Goal: Task Accomplishment & Management: Manage account settings

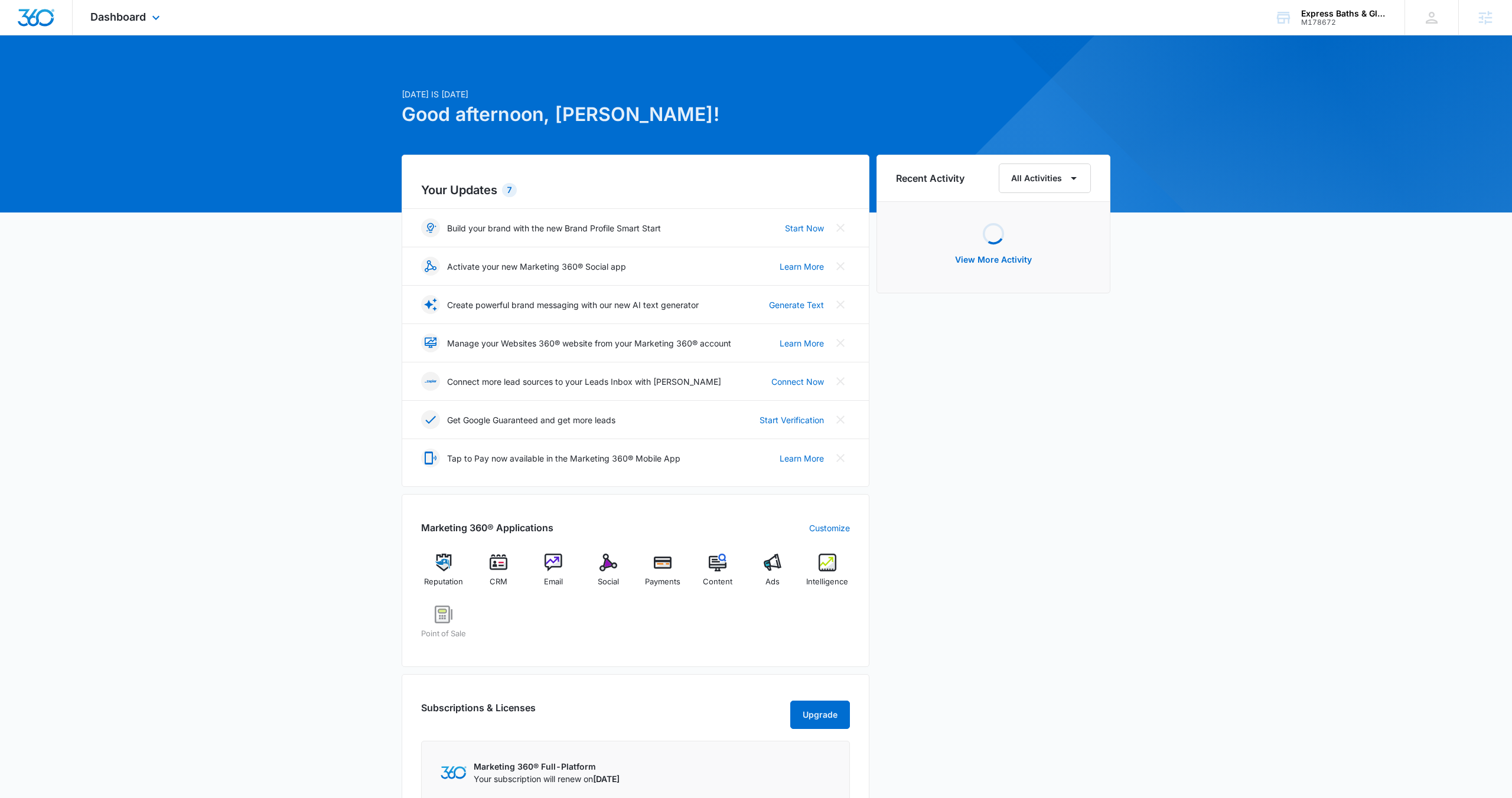
click at [126, 9] on div "Dashboard Apps Reputation CRM Email Social Payments POS Content Ads Intelligenc…" at bounding box center [126, 17] width 108 height 35
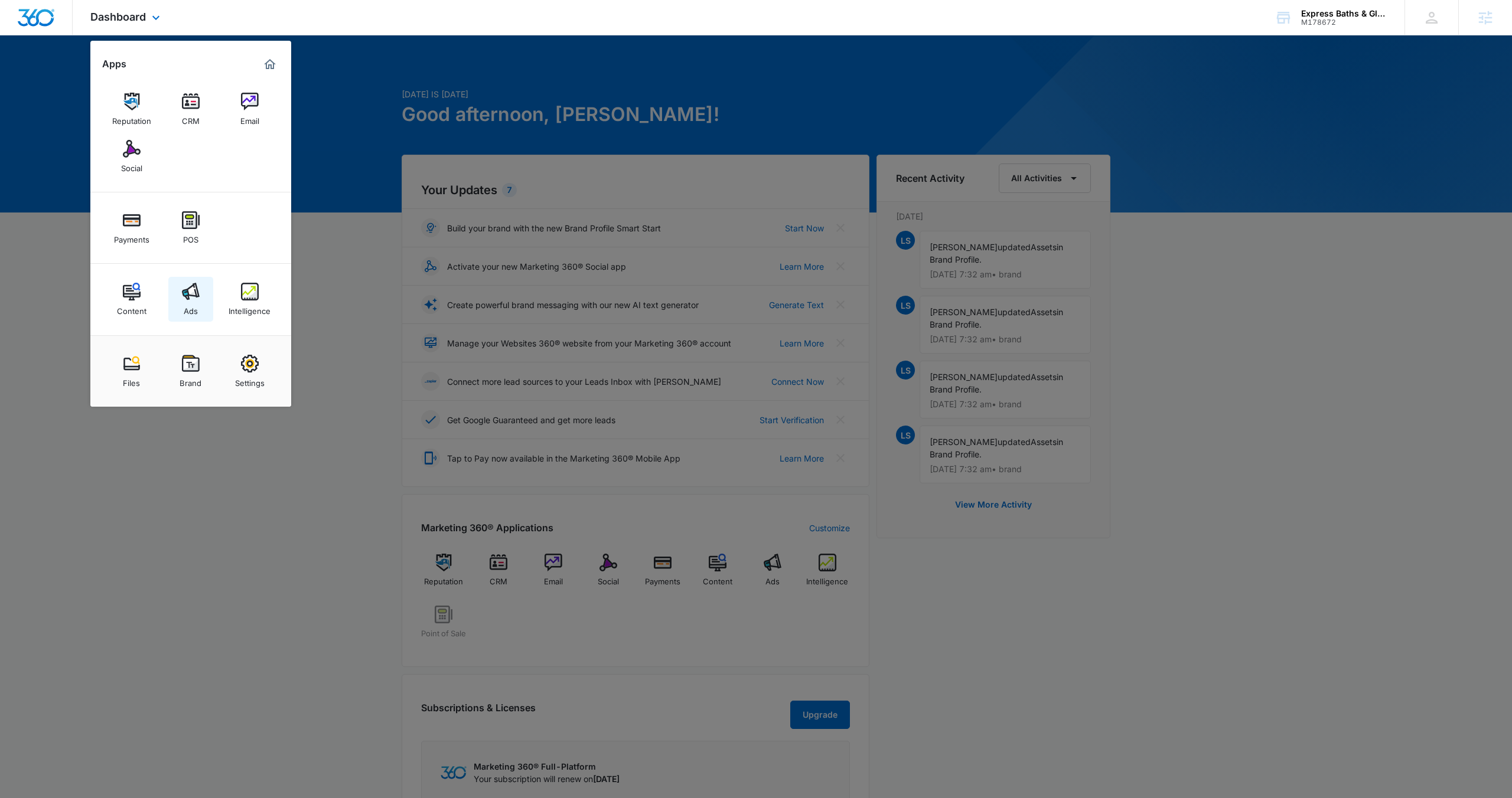
click at [191, 279] on link "Ads" at bounding box center [190, 299] width 45 height 45
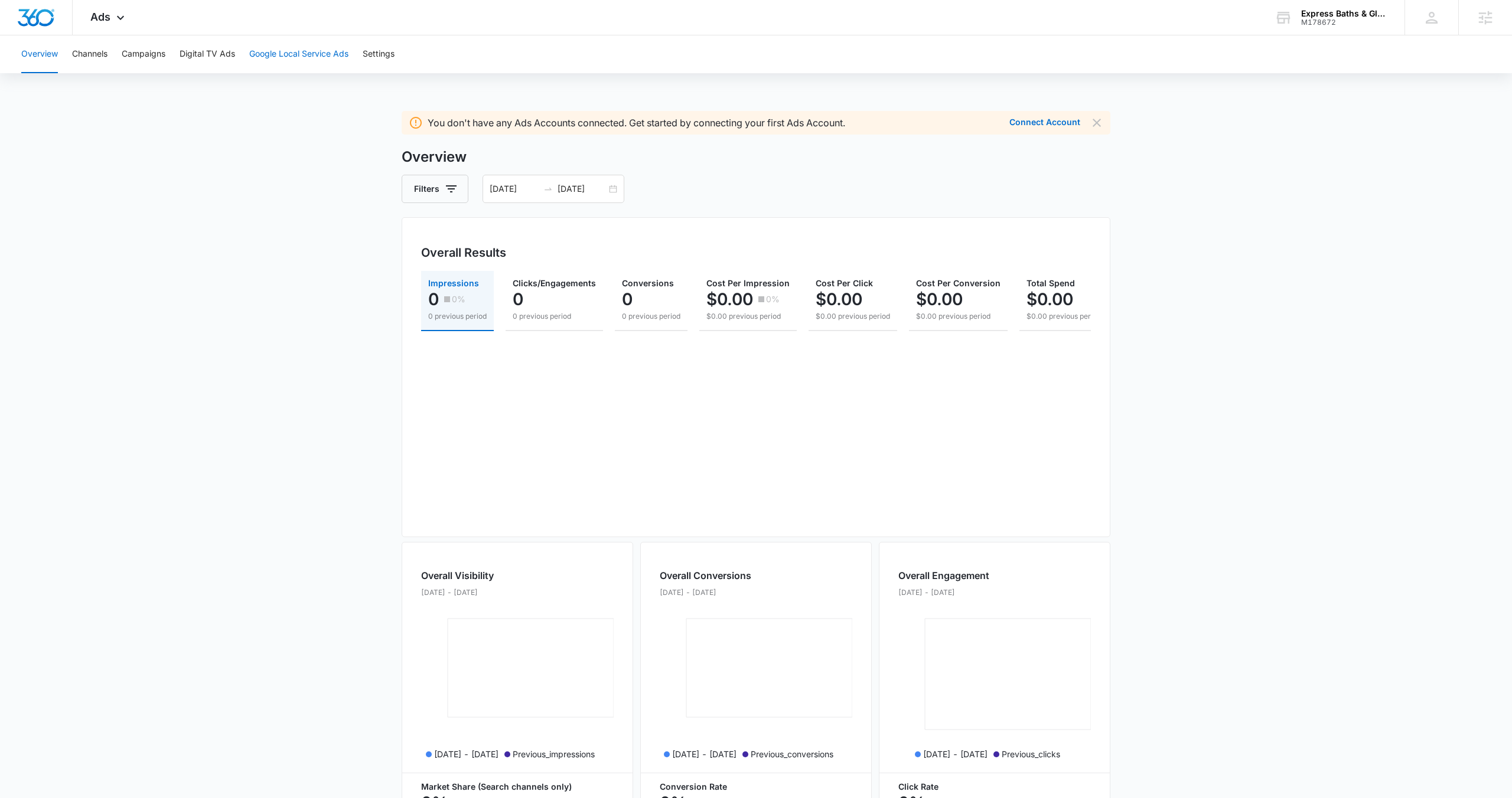
click at [280, 55] on button "Google Local Service Ads" at bounding box center [298, 54] width 99 height 38
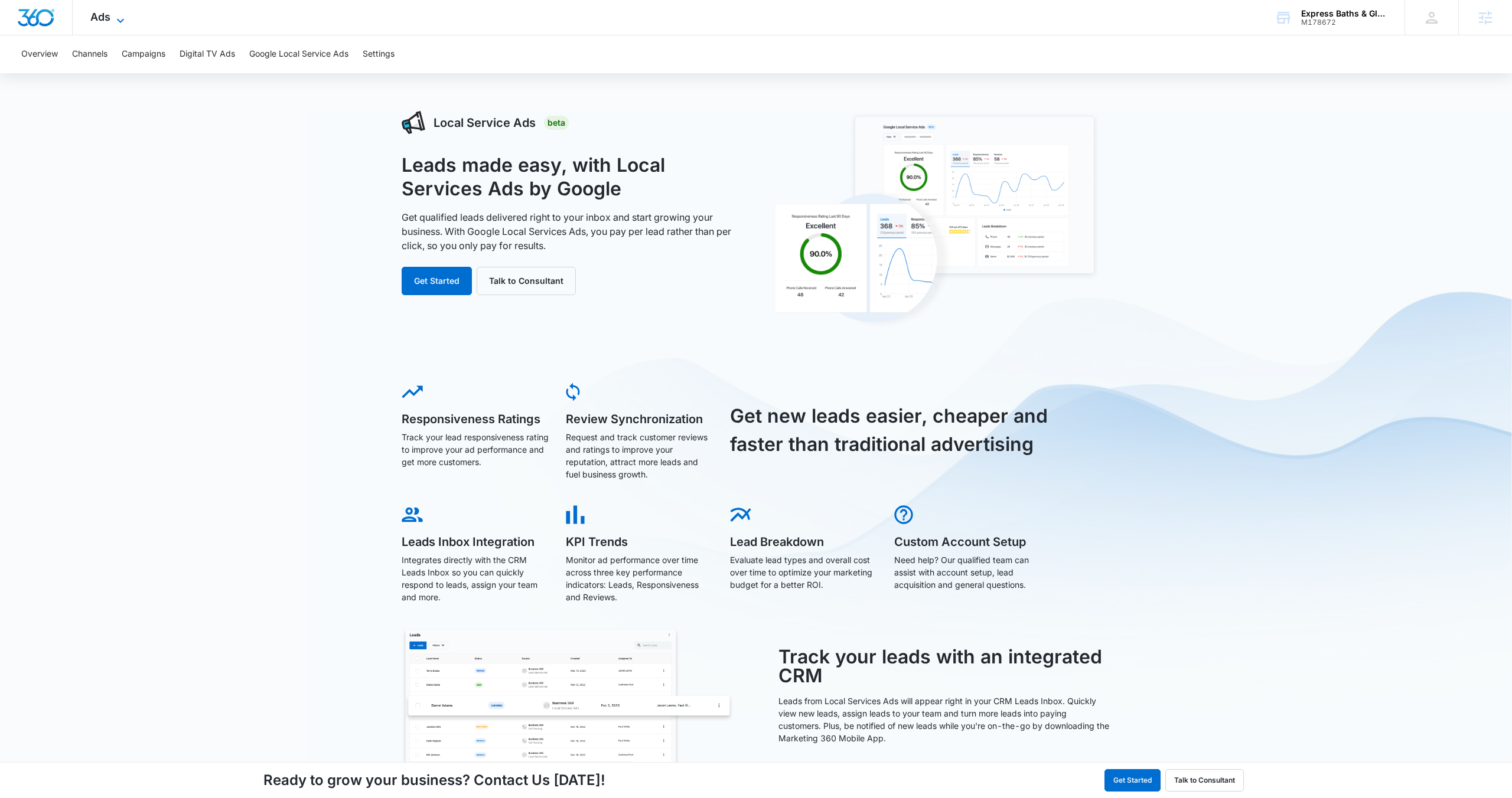
click at [120, 23] on icon at bounding box center [120, 20] width 14 height 14
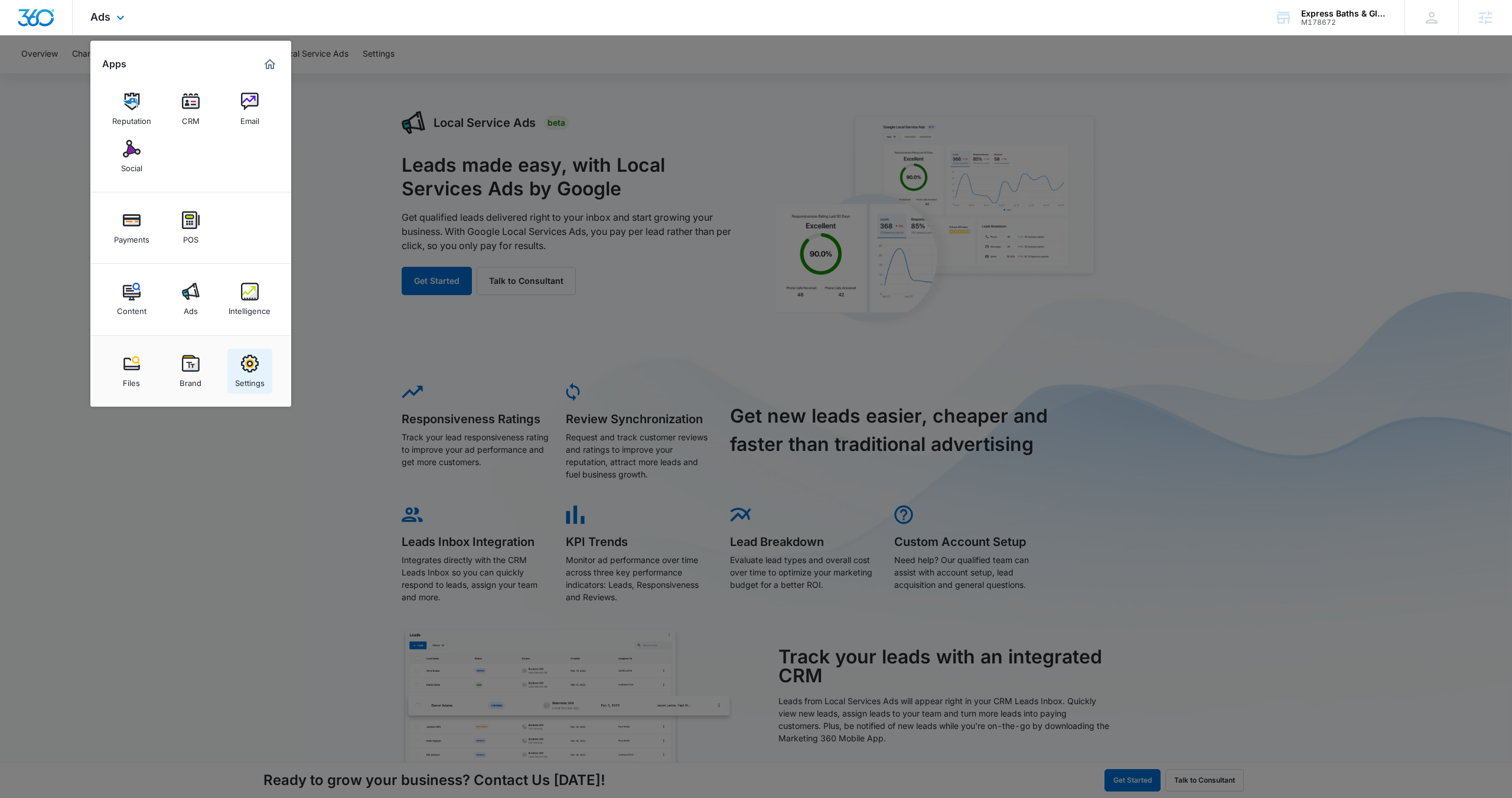
click at [250, 359] on img at bounding box center [250, 363] width 18 height 18
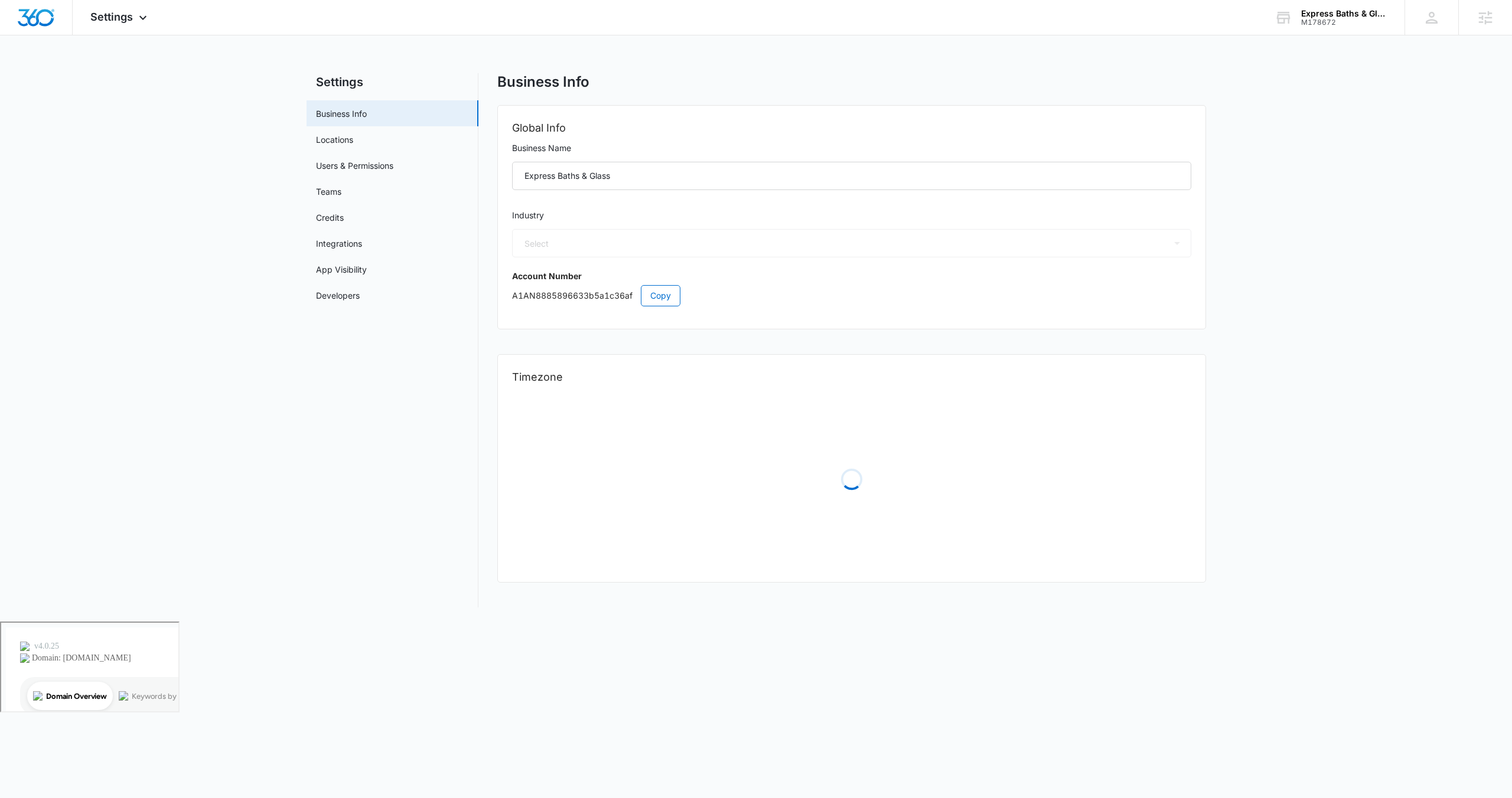
select select "4"
select select "US"
select select "America/New_York"
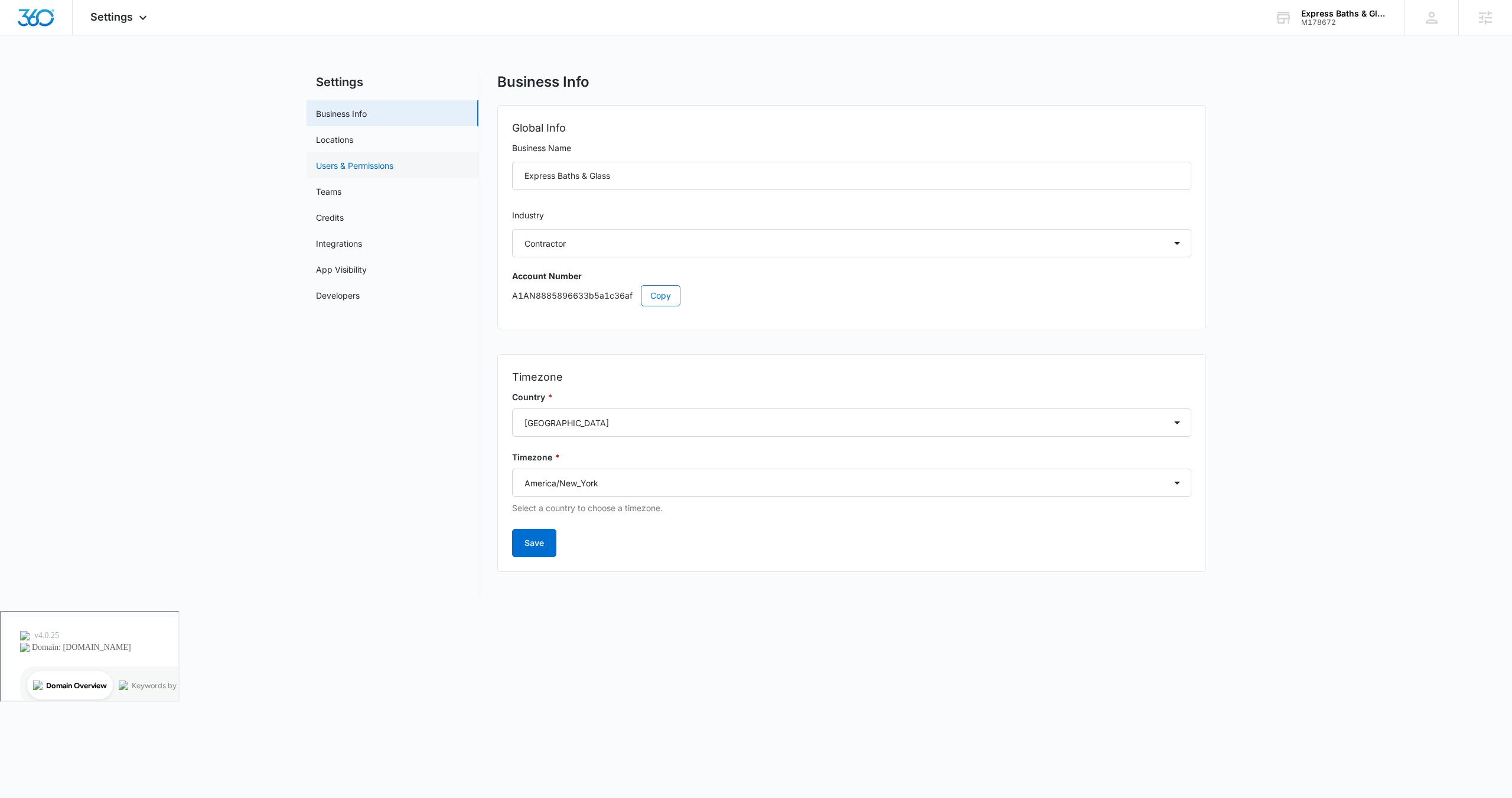
click at [368, 166] on link "Users & Permissions" at bounding box center [355, 165] width 77 height 13
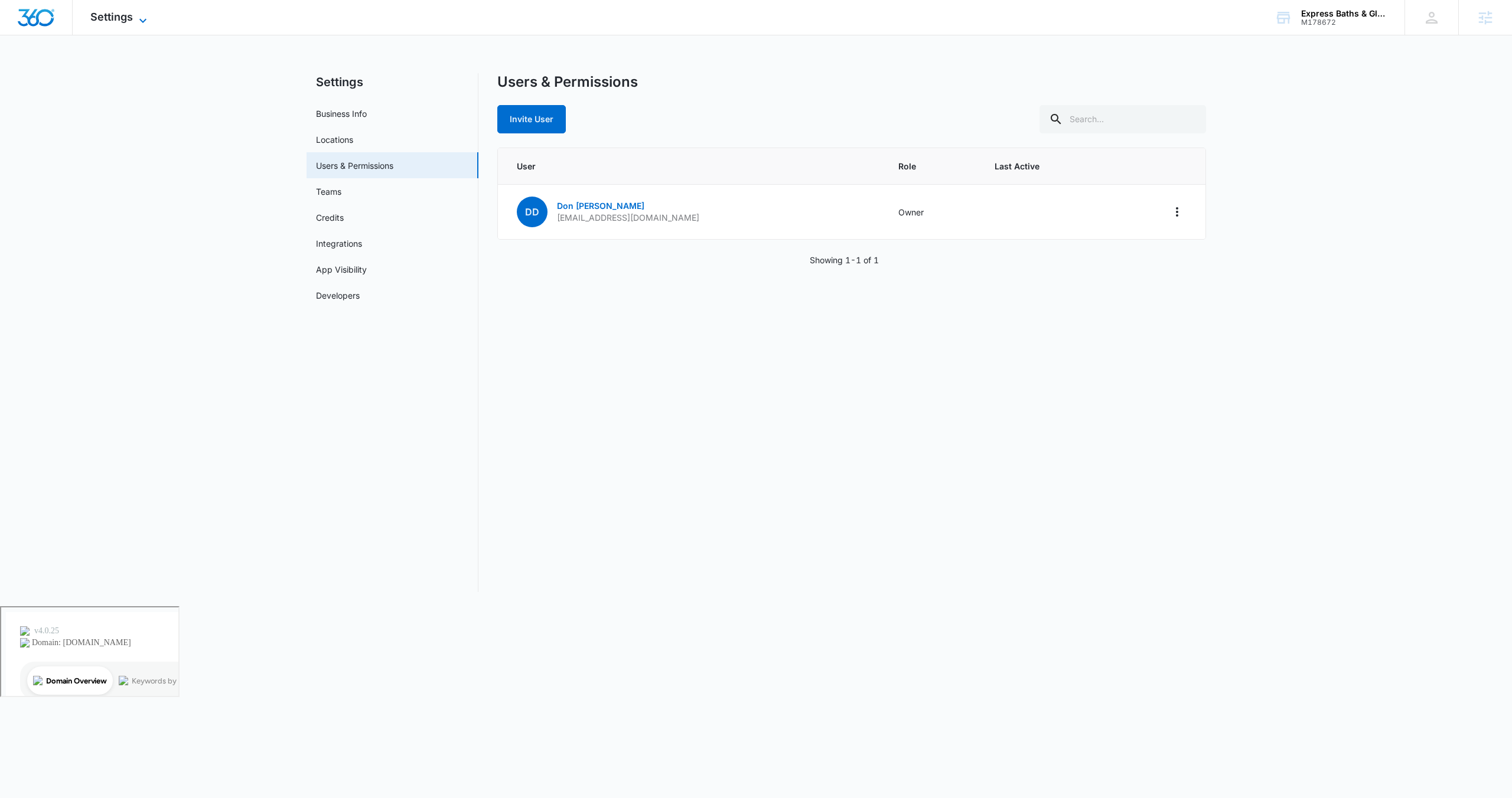
click at [126, 13] on span "Settings" at bounding box center [112, 17] width 43 height 13
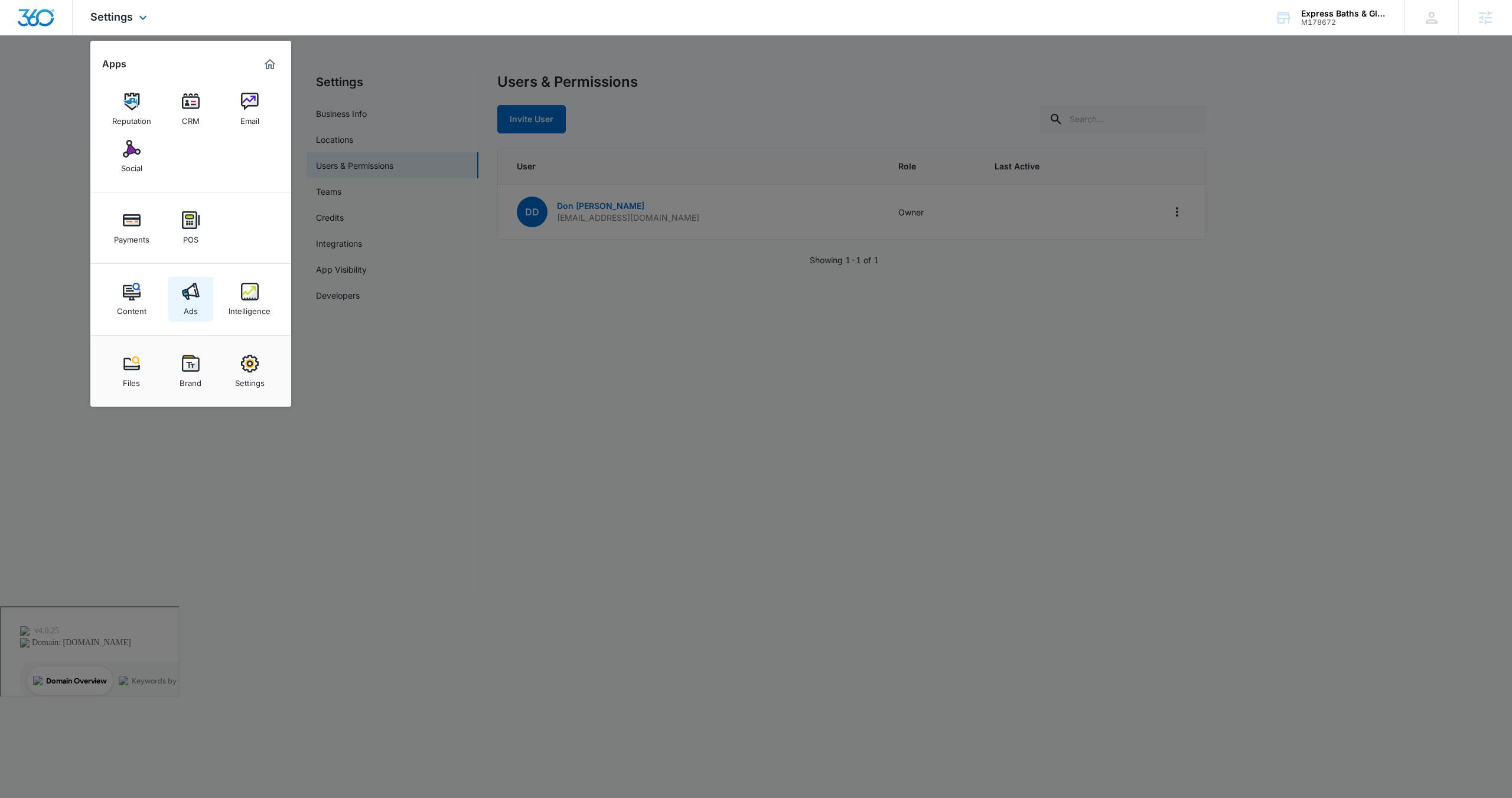
click at [198, 295] on img at bounding box center [190, 292] width 18 height 18
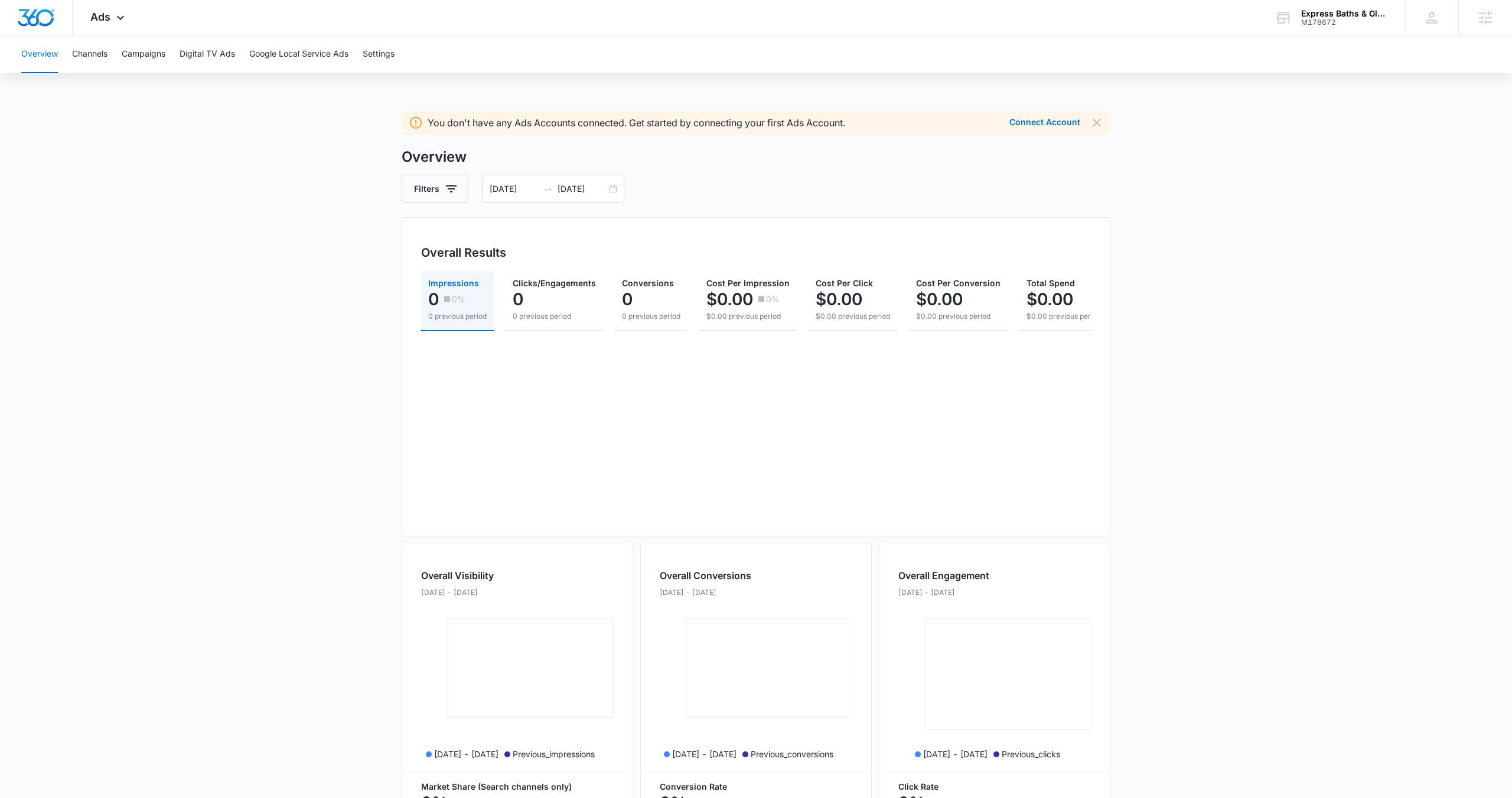
click at [275, 132] on main "You don't have any Ads Accounts connected. Get started by connecting your first…" at bounding box center [756, 531] width 1512 height 841
